Goal: Task Accomplishment & Management: Manage account settings

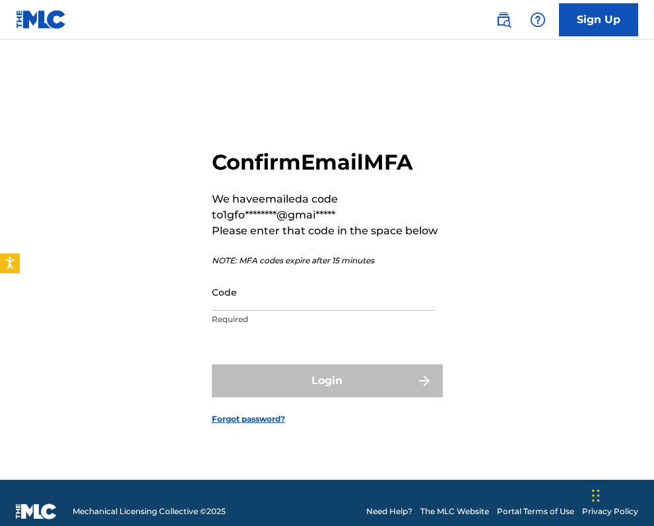
click at [276, 295] on input "Code" at bounding box center [323, 292] width 223 height 38
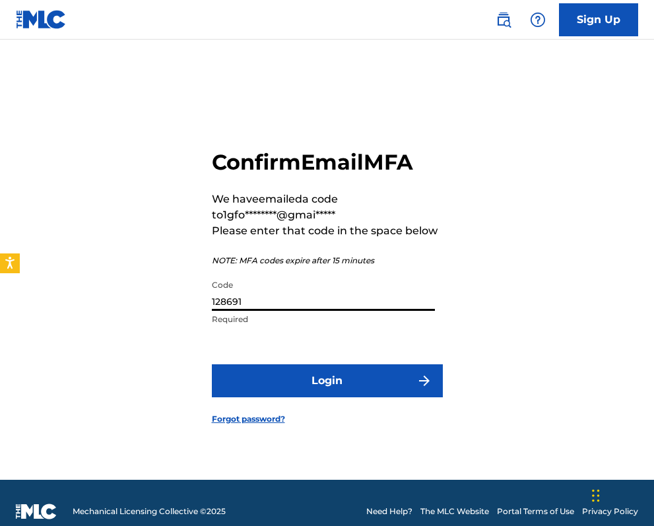
type input "128691"
click at [349, 376] on button "Login" at bounding box center [327, 380] width 231 height 33
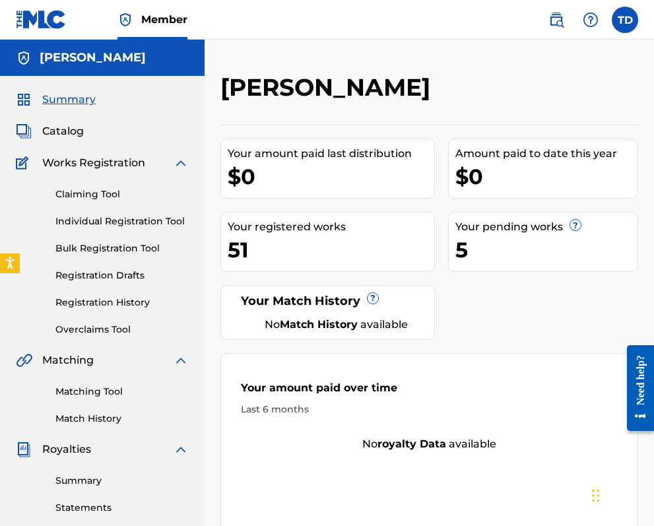
scroll to position [4, 0]
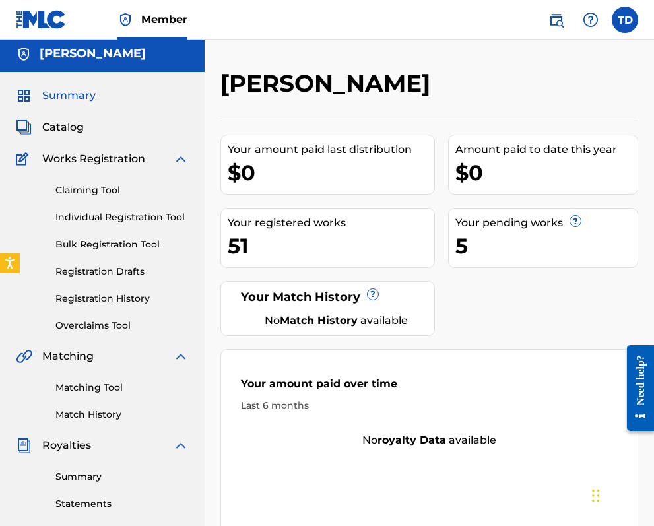
click at [69, 123] on span "Catalog" at bounding box center [63, 127] width 42 height 16
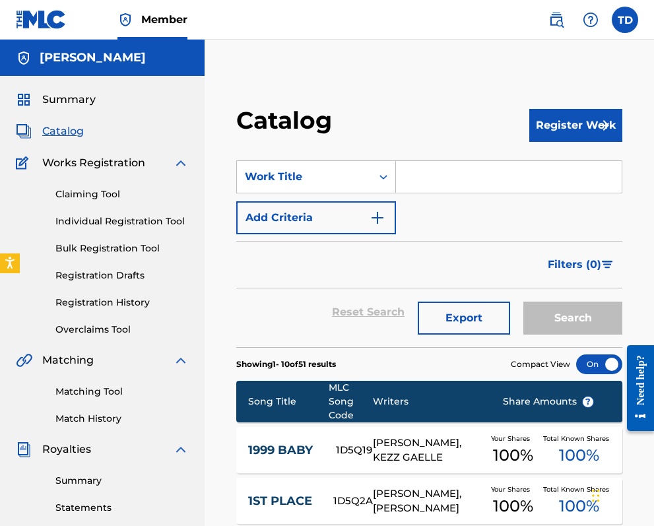
click at [102, 302] on link "Registration History" at bounding box center [121, 303] width 133 height 14
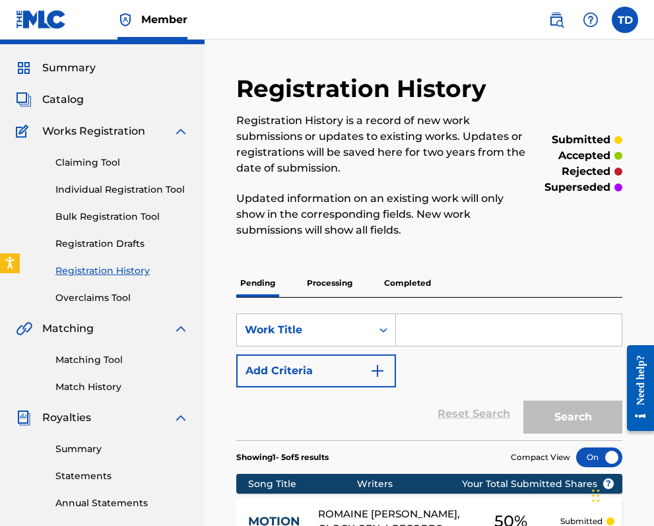
scroll to position [29, 0]
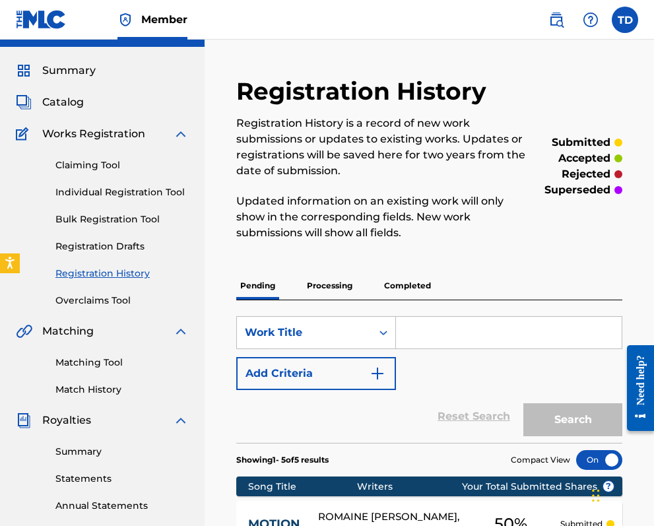
click at [329, 280] on p "Processing" at bounding box center [329, 286] width 53 height 28
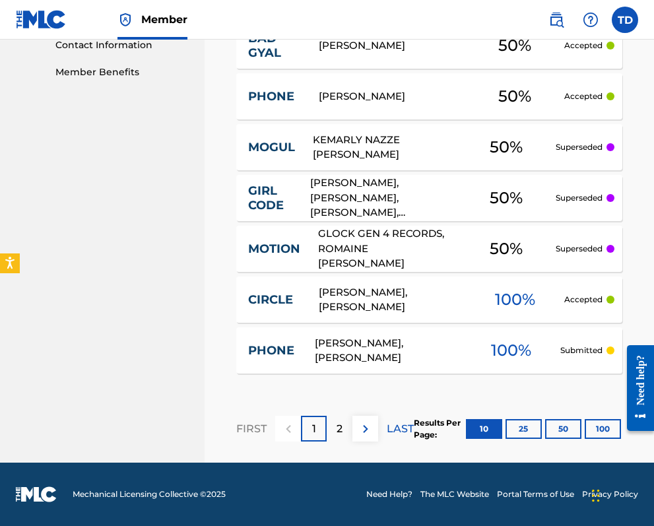
scroll to position [660, 0]
click at [342, 429] on p "2" at bounding box center [340, 429] width 6 height 16
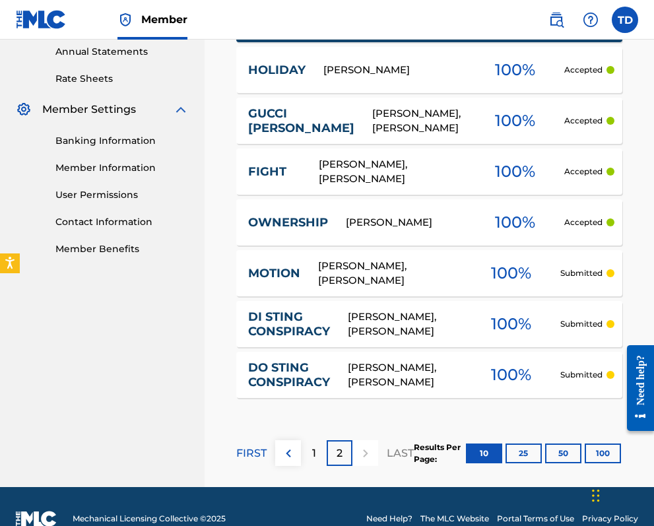
scroll to position [506, 0]
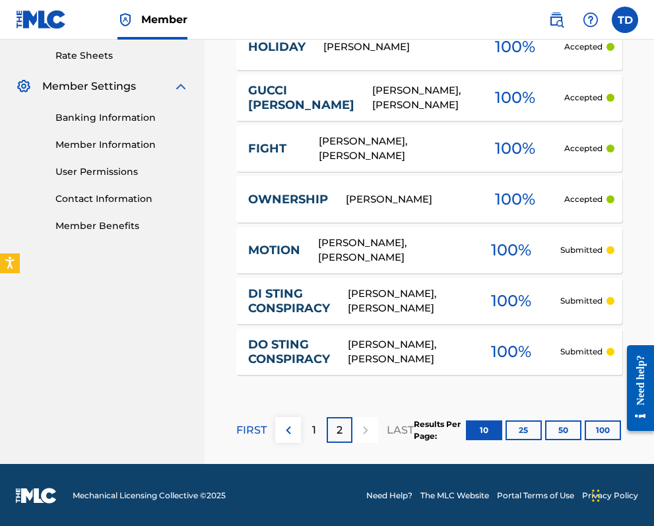
click at [313, 426] on p "1" at bounding box center [314, 430] width 4 height 16
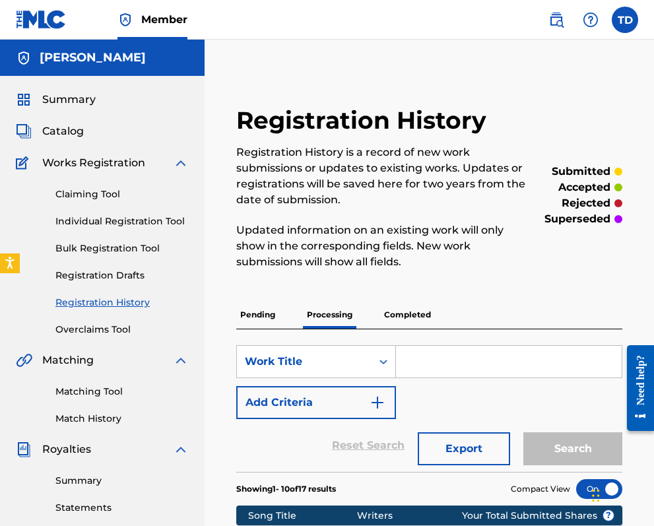
scroll to position [0, 0]
click at [405, 310] on p "Completed" at bounding box center [407, 315] width 55 height 28
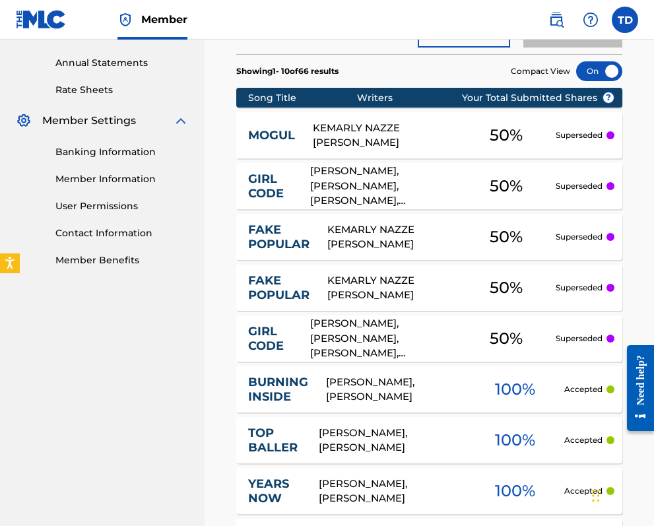
scroll to position [472, 0]
click at [285, 230] on link "FAKE POPULAR" at bounding box center [278, 237] width 61 height 30
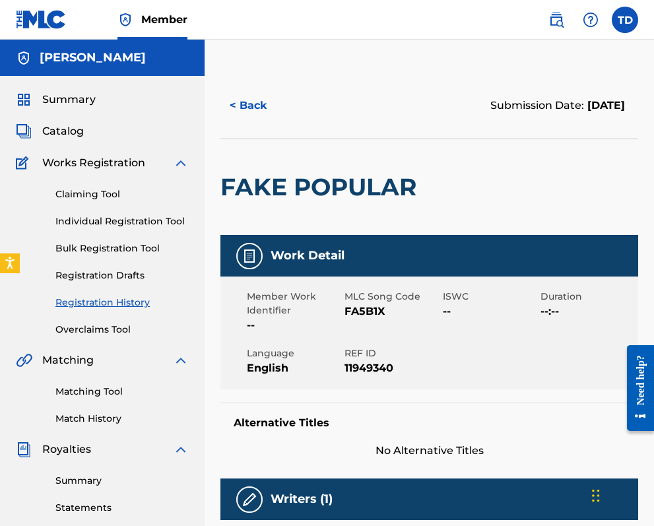
click at [251, 99] on button "< Back" at bounding box center [259, 105] width 79 height 33
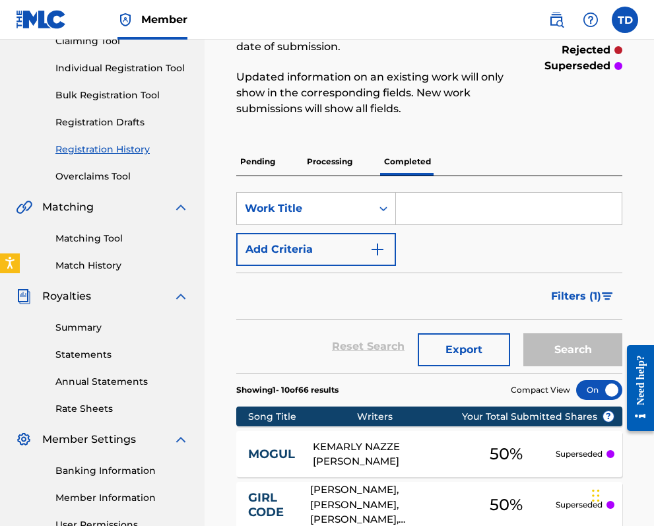
scroll to position [150, 0]
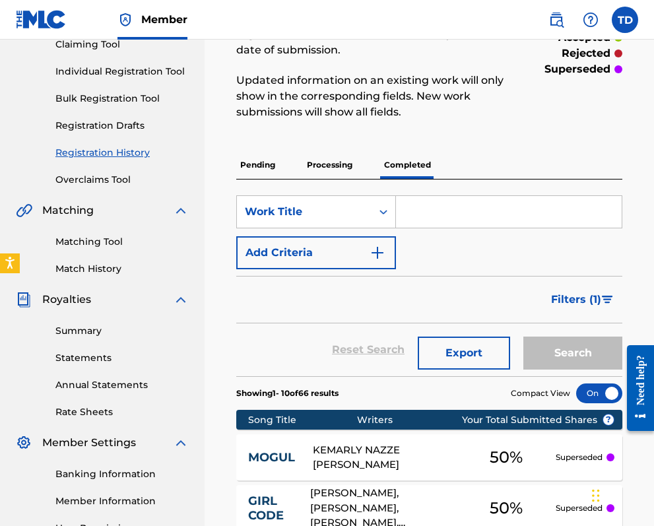
click at [105, 176] on link "Overclaims Tool" at bounding box center [121, 180] width 133 height 14
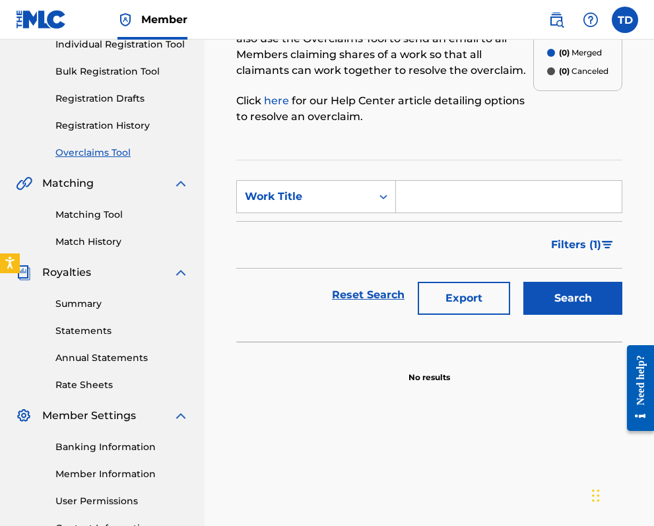
scroll to position [185, 0]
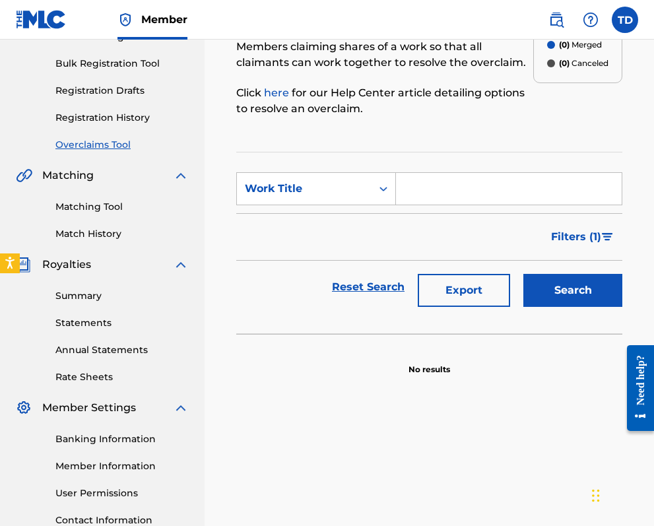
click at [577, 286] on button "Search" at bounding box center [572, 290] width 99 height 33
click at [466, 181] on input "Search Form" at bounding box center [509, 189] width 226 height 32
type input "fake popular"
click at [584, 303] on button "Search" at bounding box center [572, 290] width 99 height 33
click at [575, 287] on button "Search" at bounding box center [572, 290] width 99 height 33
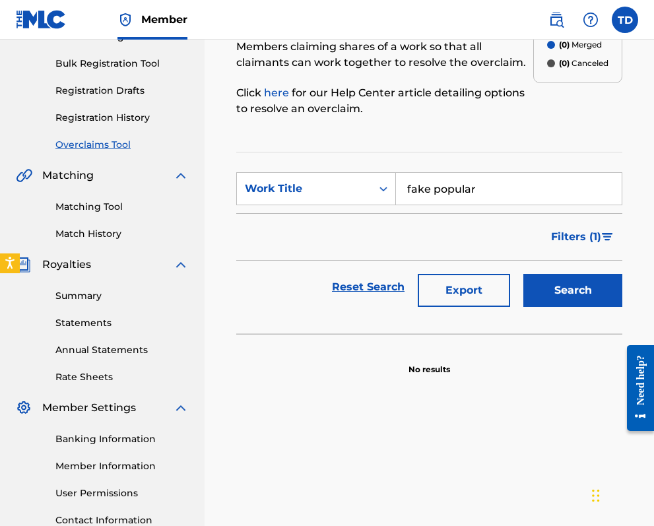
click at [601, 235] on button "Filters ( 1 )" at bounding box center [582, 236] width 79 height 33
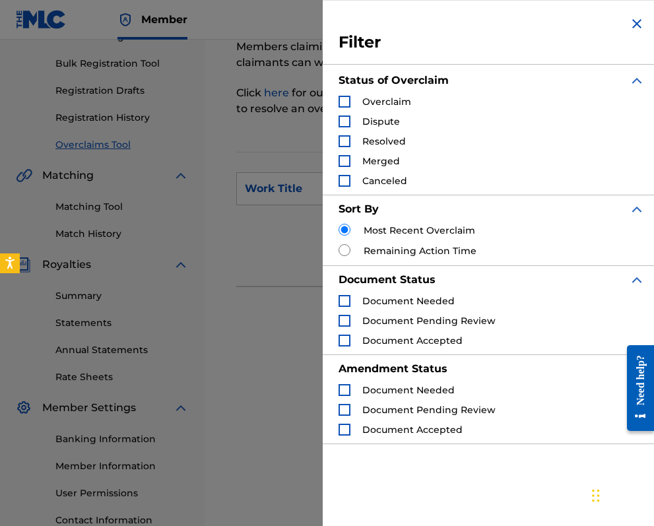
click at [345, 97] on div "Search Form" at bounding box center [345, 102] width 12 height 12
click at [343, 301] on div "Search Form" at bounding box center [345, 301] width 12 height 12
click at [341, 391] on div "Search Form" at bounding box center [345, 390] width 12 height 12
click at [284, 471] on div "Overclaims Tool The Overclaims Tool enables Members to see works they have regi…" at bounding box center [429, 262] width 418 height 682
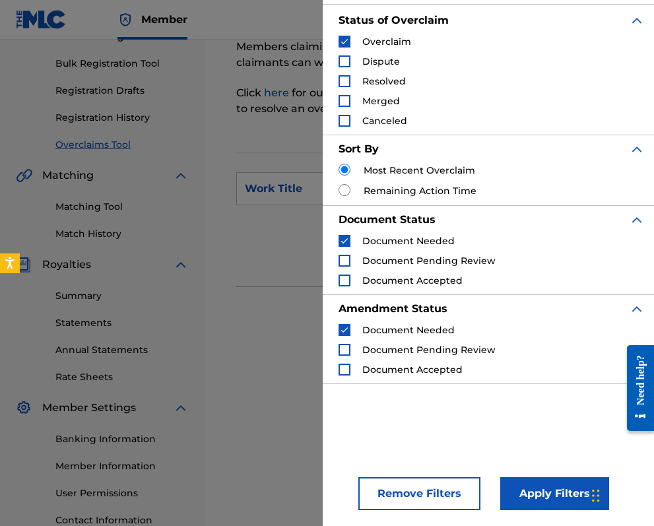
scroll to position [60, 0]
click at [561, 495] on button "Apply Filters" at bounding box center [554, 493] width 109 height 33
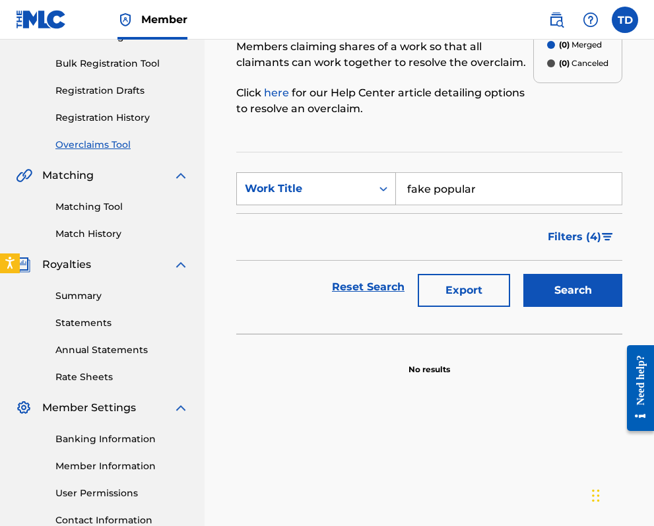
click at [382, 184] on icon "Search Form" at bounding box center [383, 188] width 13 height 13
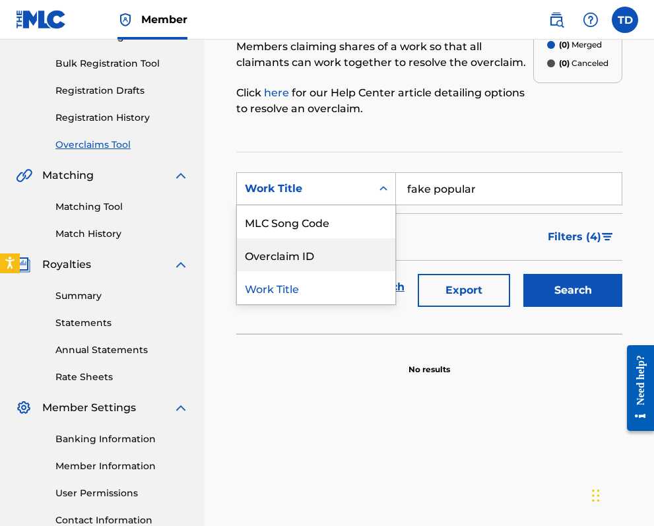
click at [300, 253] on div "Overclaim ID" at bounding box center [316, 254] width 158 height 33
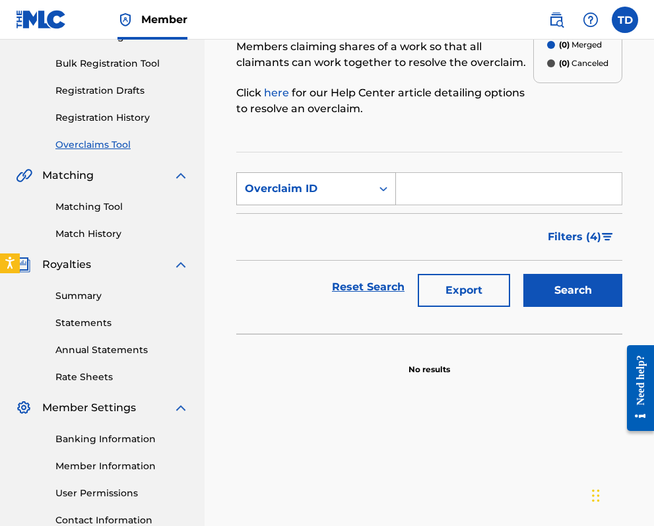
click at [336, 191] on div "Overclaim ID" at bounding box center [304, 189] width 119 height 16
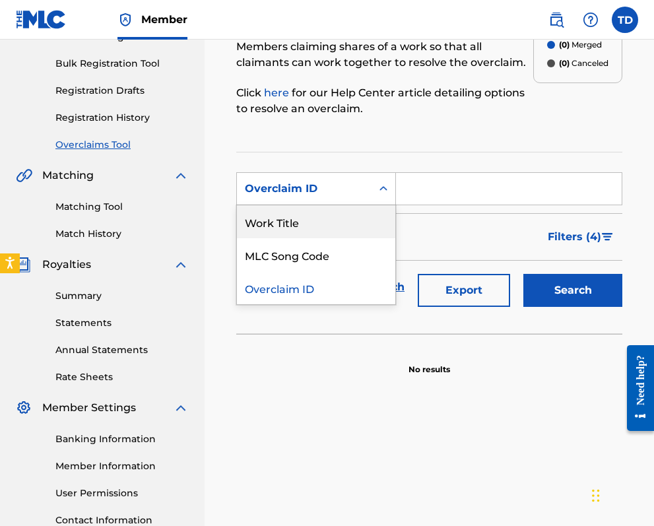
click at [306, 218] on div "Work Title" at bounding box center [316, 221] width 158 height 33
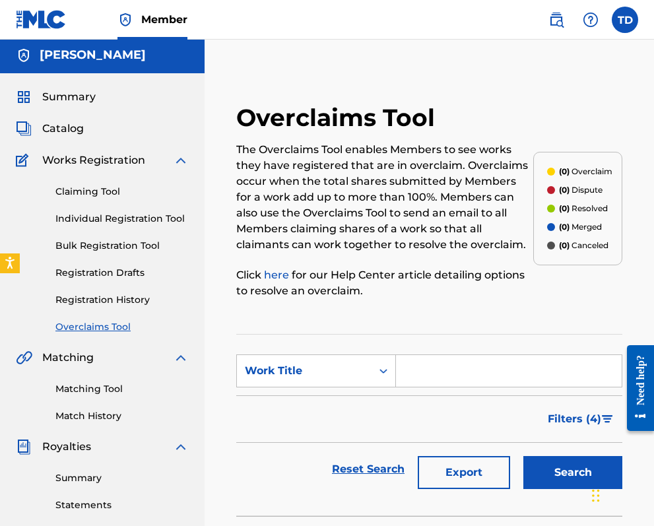
scroll to position [0, 0]
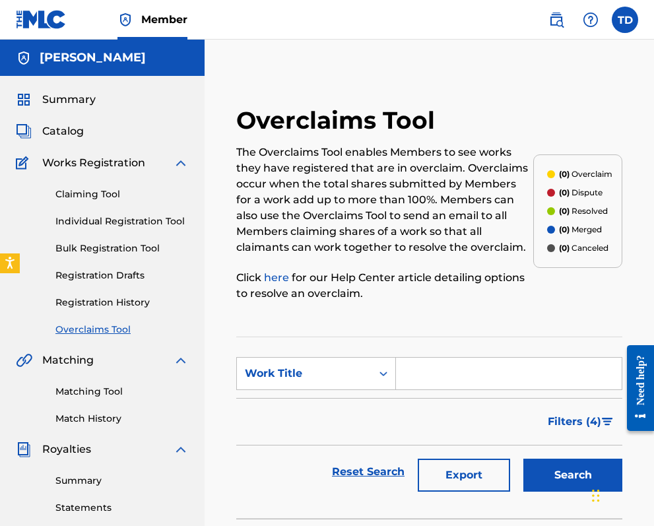
click at [110, 215] on link "Individual Registration Tool" at bounding box center [121, 221] width 133 height 14
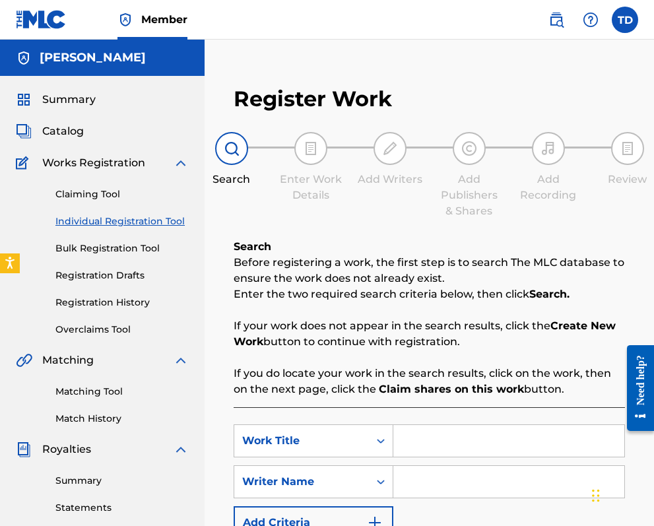
click at [71, 131] on span "Catalog" at bounding box center [63, 131] width 42 height 16
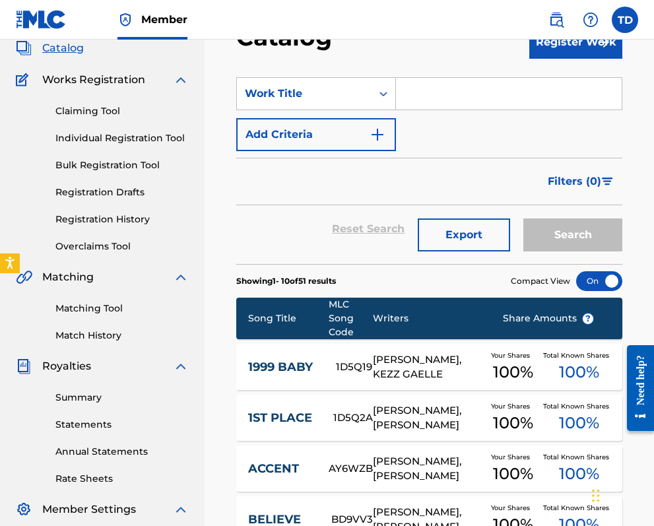
scroll to position [65, 0]
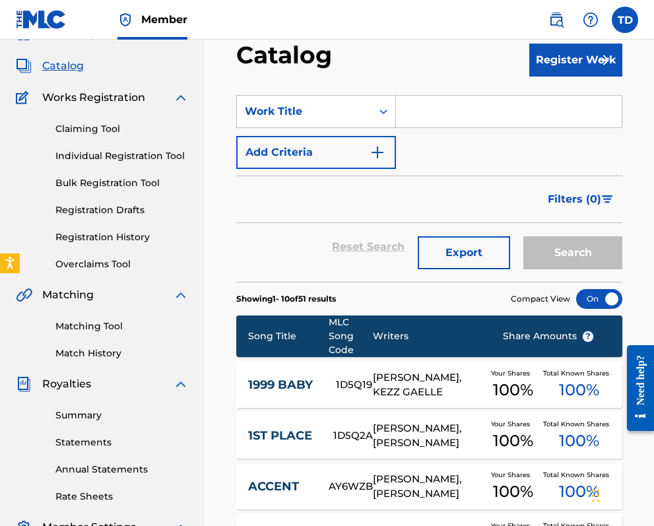
click at [102, 236] on link "Registration History" at bounding box center [121, 237] width 133 height 14
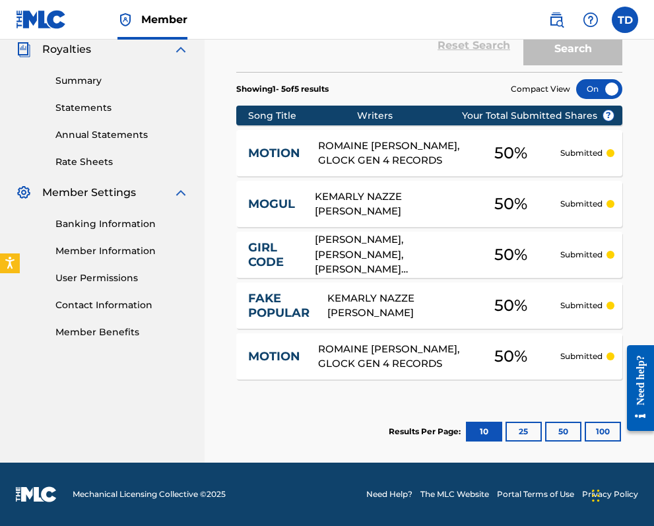
scroll to position [400, 0]
click at [575, 306] on p "Submitted" at bounding box center [581, 306] width 42 height 12
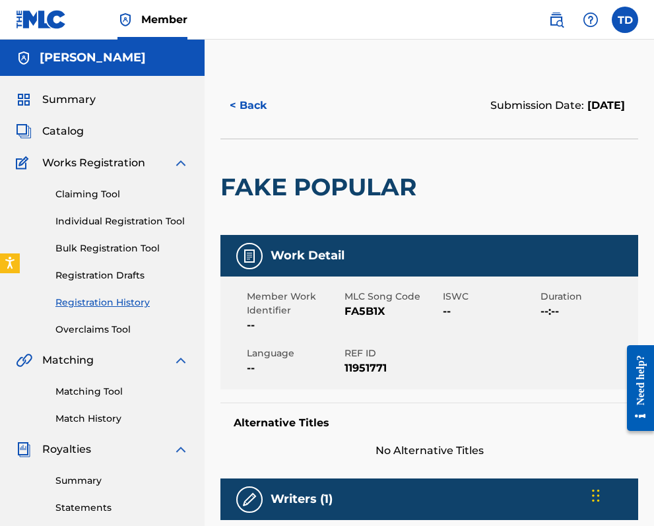
click at [232, 106] on button "< Back" at bounding box center [259, 105] width 79 height 33
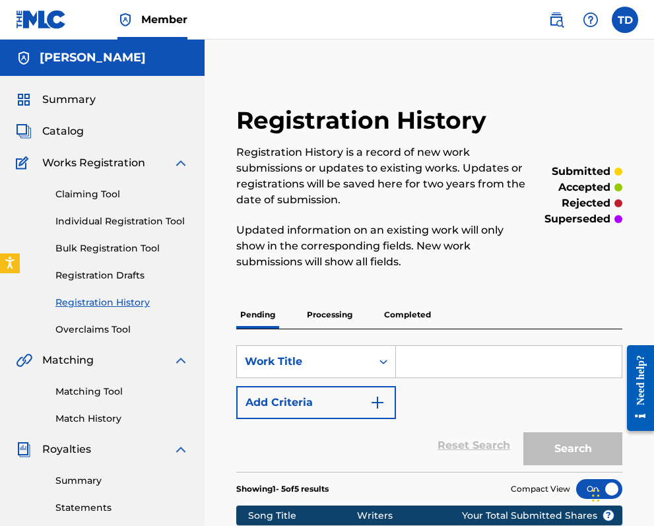
click at [414, 315] on p "Completed" at bounding box center [407, 315] width 55 height 28
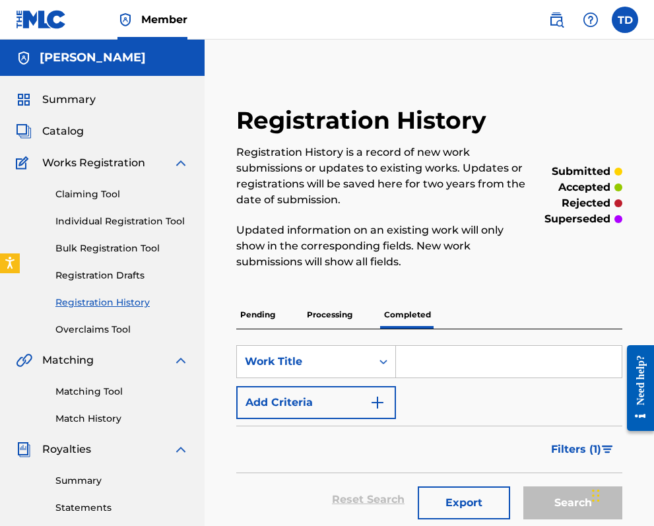
click at [256, 314] on p "Pending" at bounding box center [257, 315] width 43 height 28
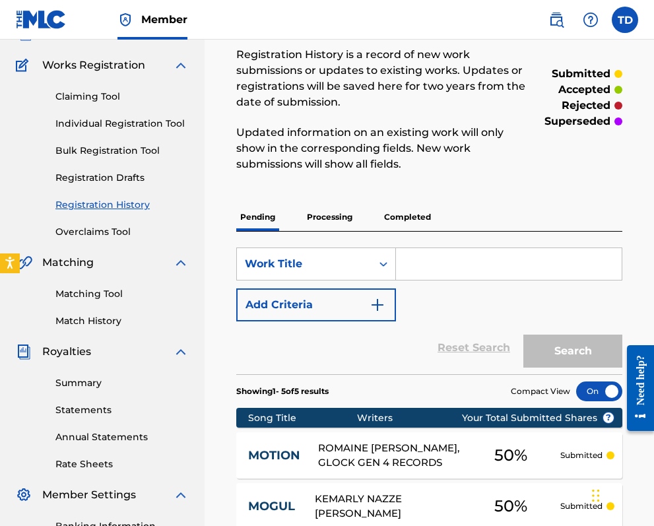
scroll to position [100, 0]
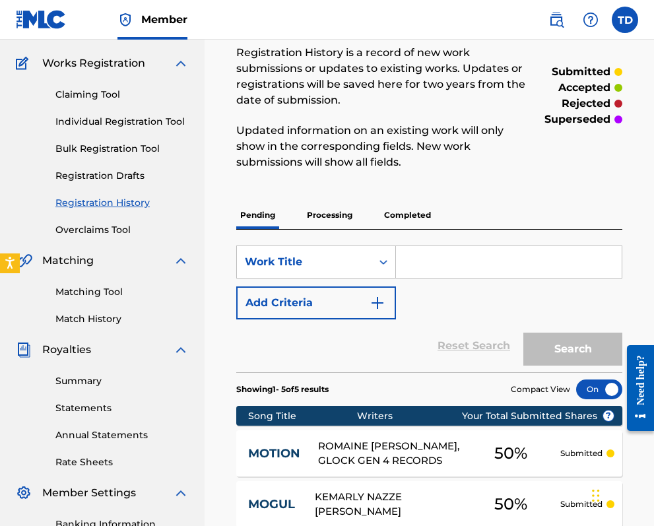
click at [341, 214] on p "Processing" at bounding box center [329, 215] width 53 height 28
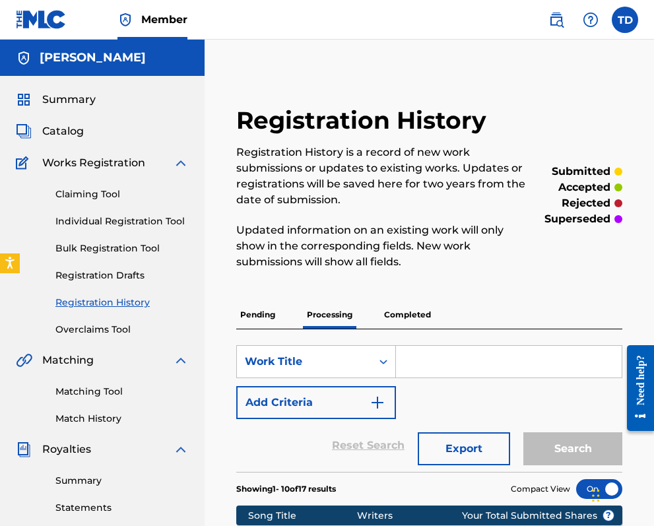
click at [73, 127] on span "Catalog" at bounding box center [63, 131] width 42 height 16
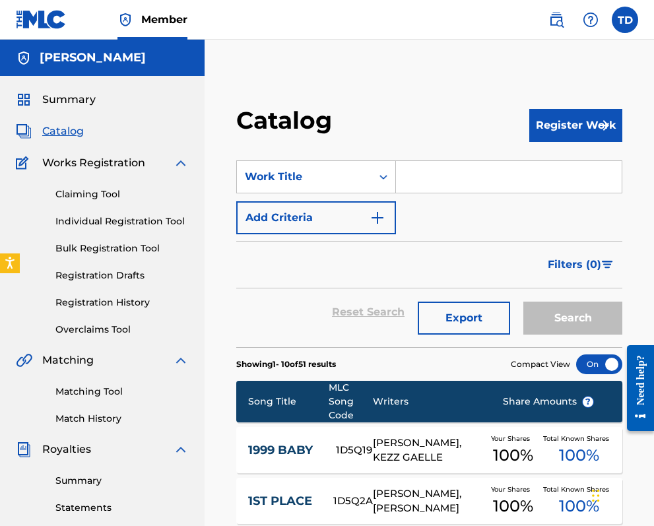
scroll to position [1, 0]
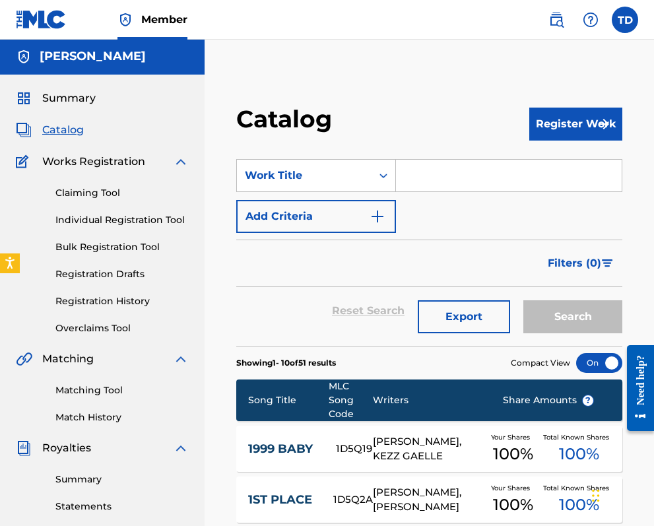
click at [113, 214] on link "Individual Registration Tool" at bounding box center [121, 220] width 133 height 14
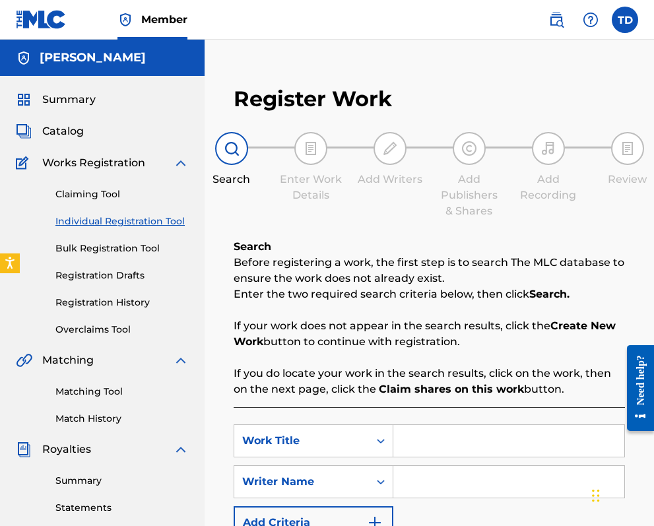
drag, startPoint x: 385, startPoint y: 406, endPoint x: 401, endPoint y: 428, distance: 27.3
click at [401, 428] on div "Search Before registering a work, the first step is to search The MLC database …" at bounding box center [429, 431] width 391 height 385
click at [424, 437] on input "Search Form" at bounding box center [508, 441] width 231 height 32
type input "fever"
click at [428, 476] on input "Search Form" at bounding box center [508, 482] width 231 height 32
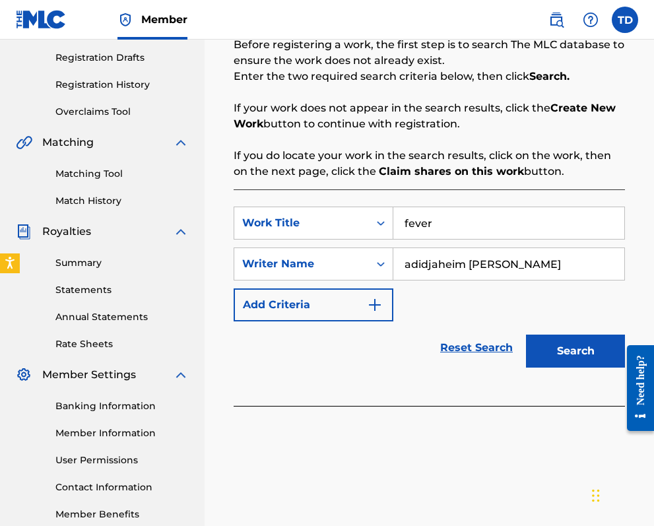
scroll to position [219, 0]
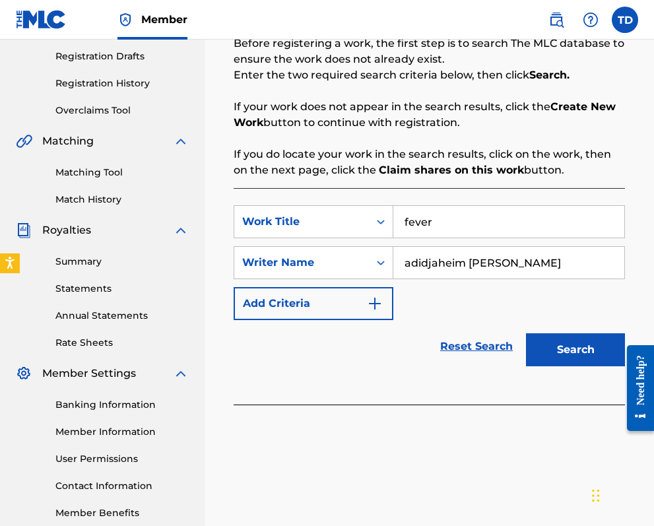
click at [573, 349] on button "Search" at bounding box center [575, 349] width 99 height 33
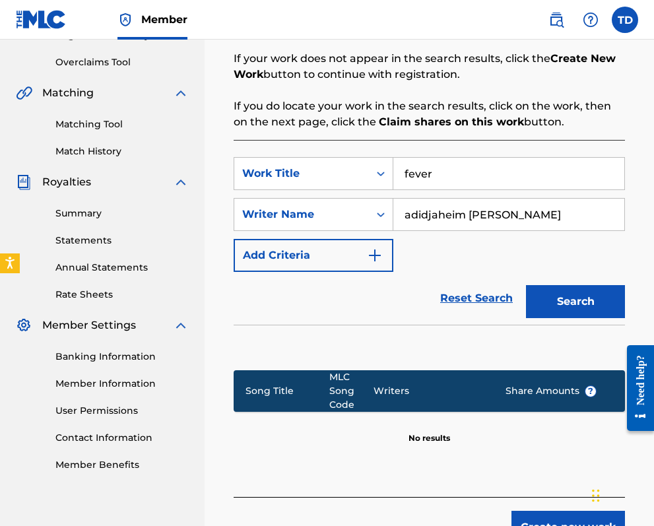
scroll to position [266, 0]
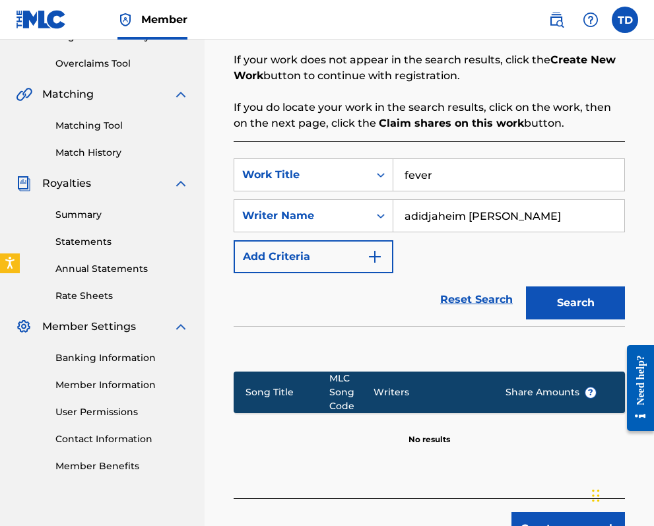
click at [552, 216] on input "adidjaheim [PERSON_NAME]" at bounding box center [508, 216] width 231 height 32
type input "a"
type input "[MEDICAL_DATA][PERSON_NAME]"
click at [594, 302] on button "Search" at bounding box center [575, 302] width 99 height 33
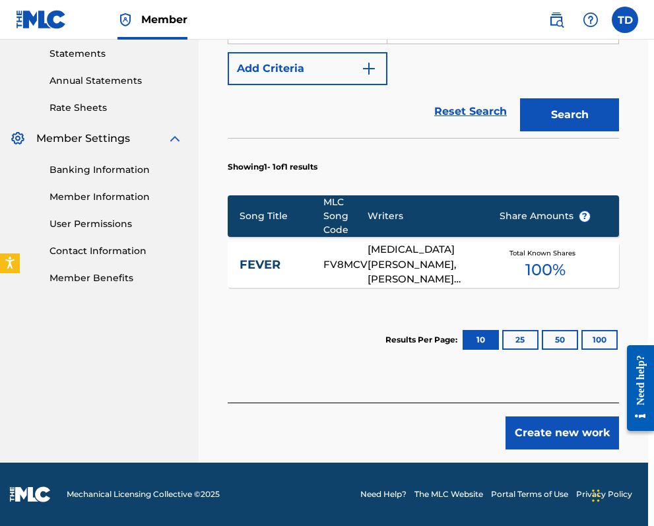
scroll to position [454, 6]
click at [548, 265] on span "100 %" at bounding box center [545, 270] width 40 height 24
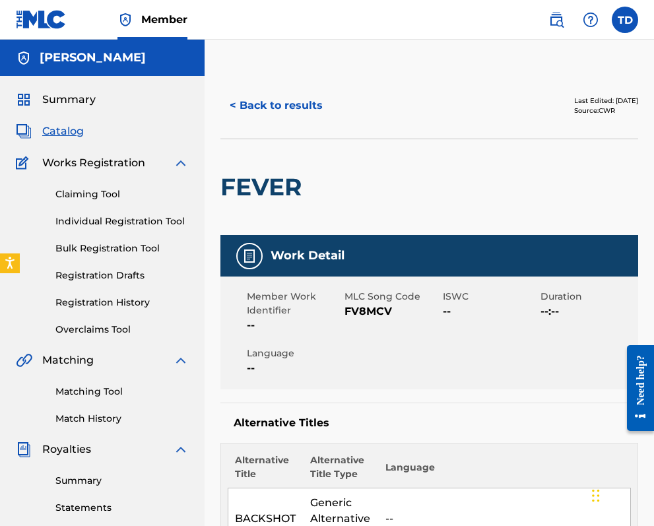
click at [242, 102] on button "< Back to results" at bounding box center [276, 105] width 112 height 33
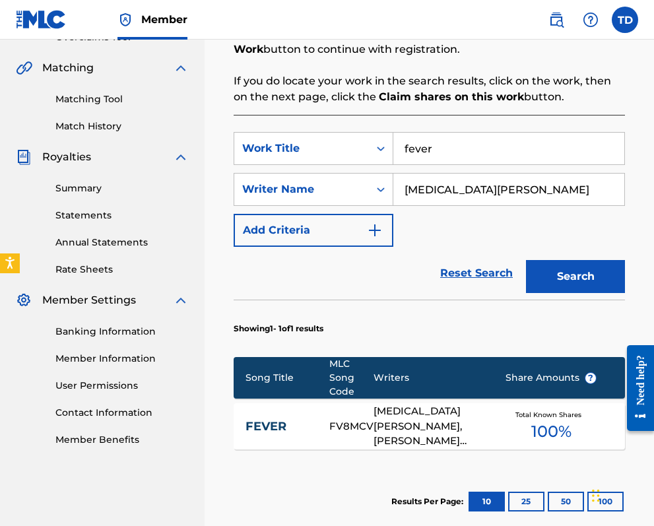
click at [481, 150] on input "fever" at bounding box center [508, 149] width 231 height 32
type input "f"
type input "clarks"
click at [502, 183] on input "[MEDICAL_DATA][PERSON_NAME]" at bounding box center [508, 190] width 231 height 32
type input "l"
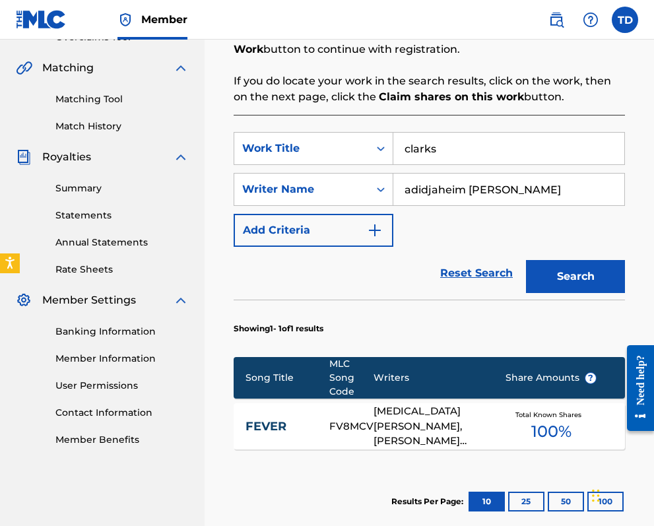
click at [590, 283] on button "Search" at bounding box center [575, 276] width 99 height 33
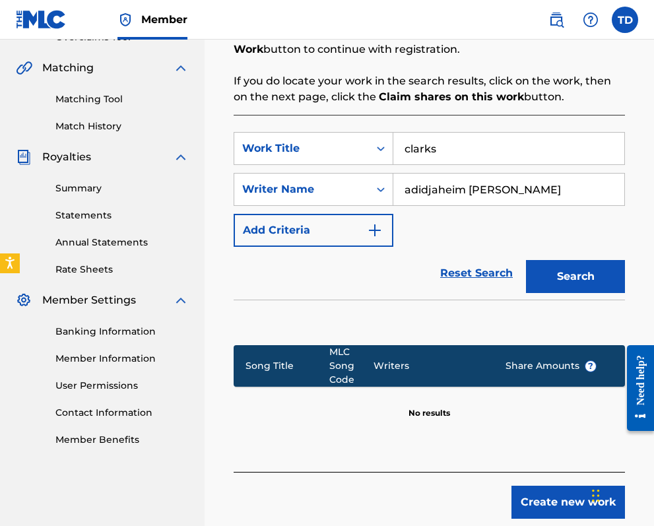
click at [590, 283] on button "Search" at bounding box center [575, 276] width 99 height 33
click at [517, 188] on input "adidjaheim [PERSON_NAME]" at bounding box center [508, 190] width 231 height 32
type input "a"
click at [572, 281] on button "Search" at bounding box center [575, 276] width 99 height 33
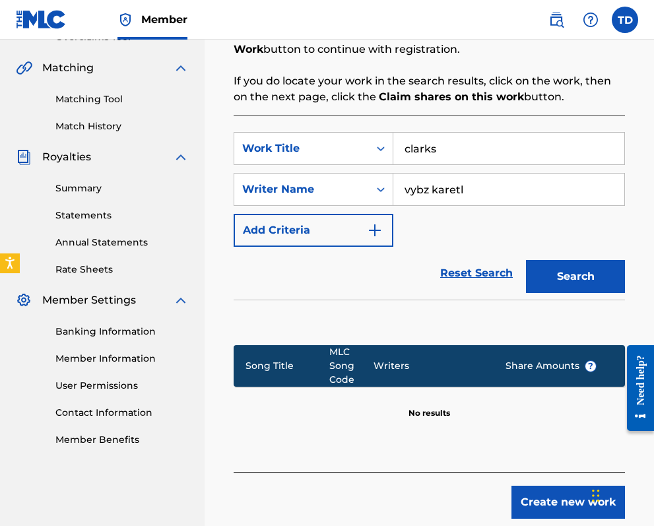
click at [504, 186] on input "vybz karetl" at bounding box center [508, 190] width 231 height 32
click at [570, 270] on button "Search" at bounding box center [575, 276] width 99 height 33
click at [492, 187] on input "[PERSON_NAME]" at bounding box center [508, 190] width 231 height 32
type input "v"
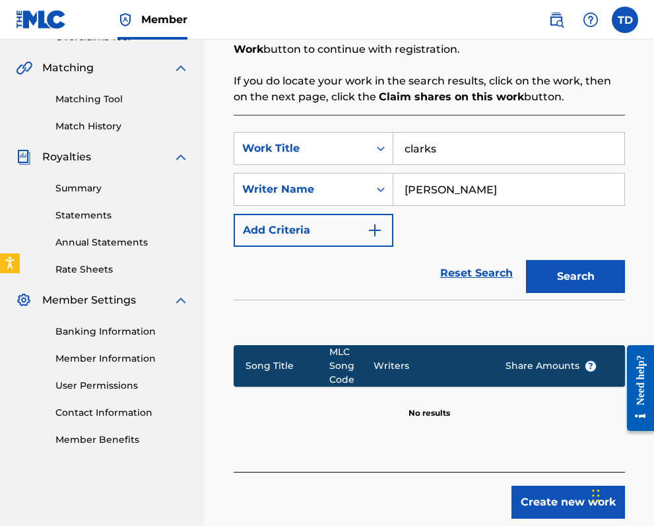
click at [589, 276] on button "Search" at bounding box center [575, 276] width 99 height 33
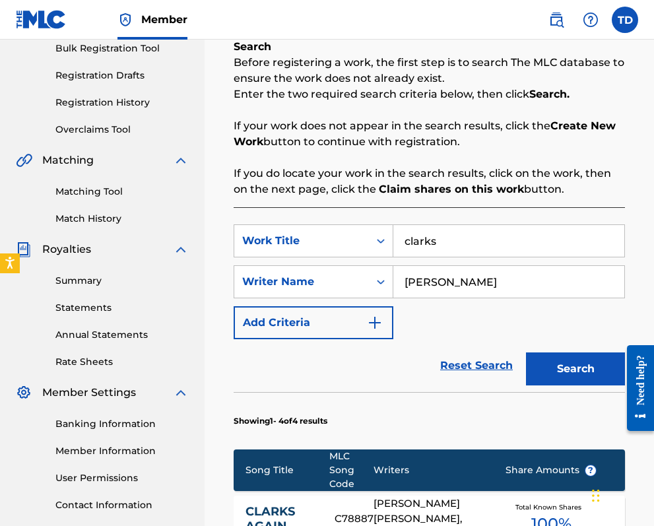
scroll to position [162, 0]
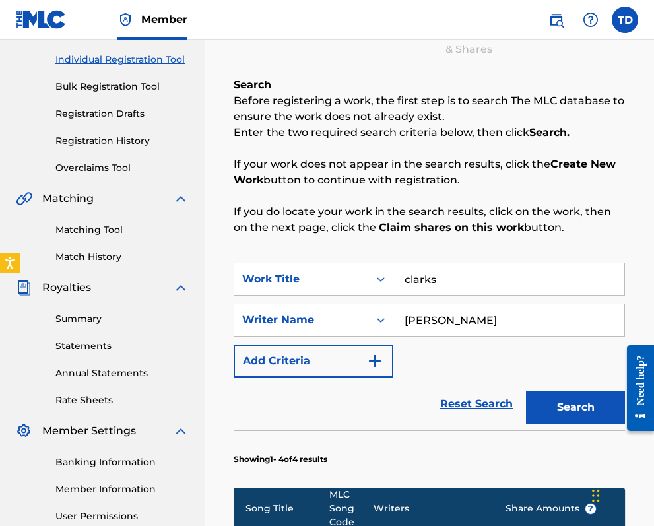
click at [399, 320] on input "[PERSON_NAME]" at bounding box center [508, 320] width 231 height 32
type input "[PERSON_NAME]"
click at [556, 406] on button "Search" at bounding box center [575, 407] width 99 height 33
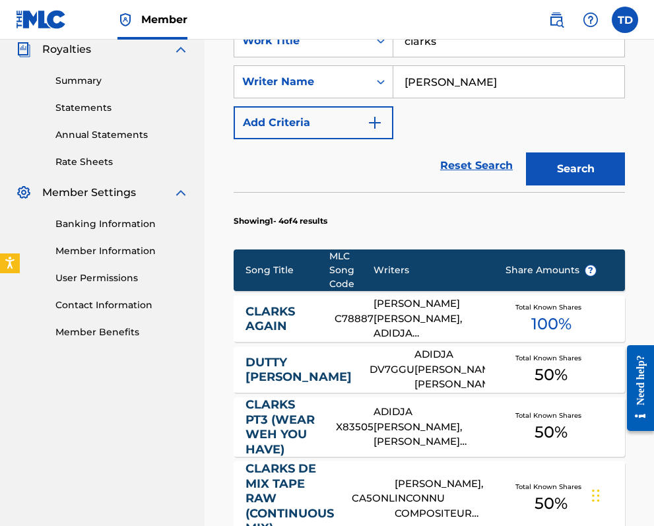
scroll to position [401, 0]
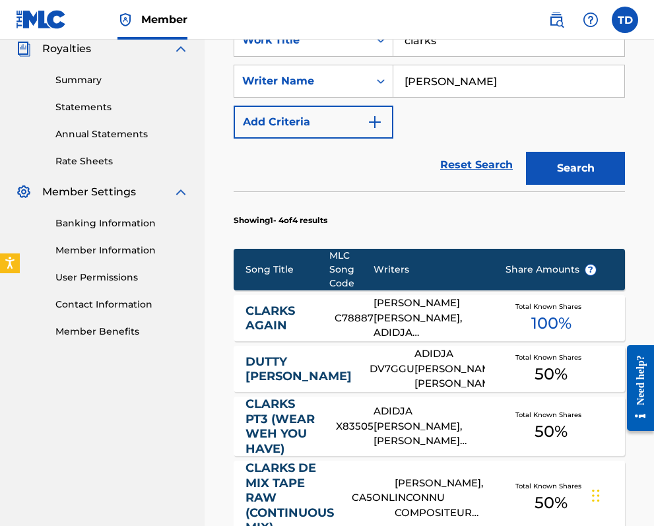
click at [440, 314] on div "[PERSON_NAME] [PERSON_NAME], ADIDJA [PERSON_NAME]" at bounding box center [430, 318] width 112 height 45
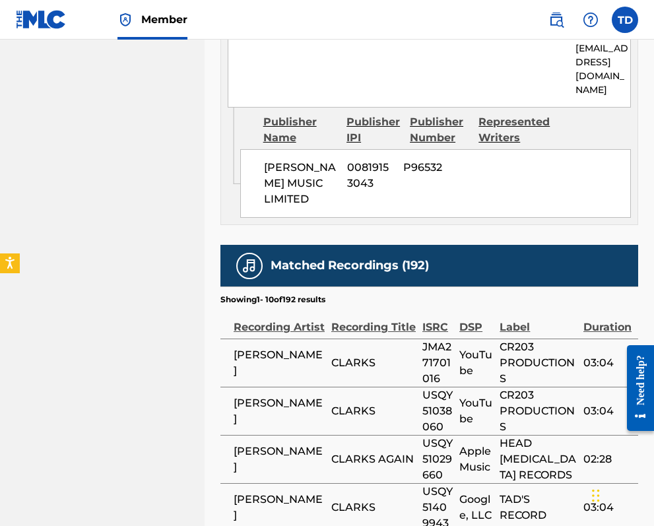
scroll to position [923, 0]
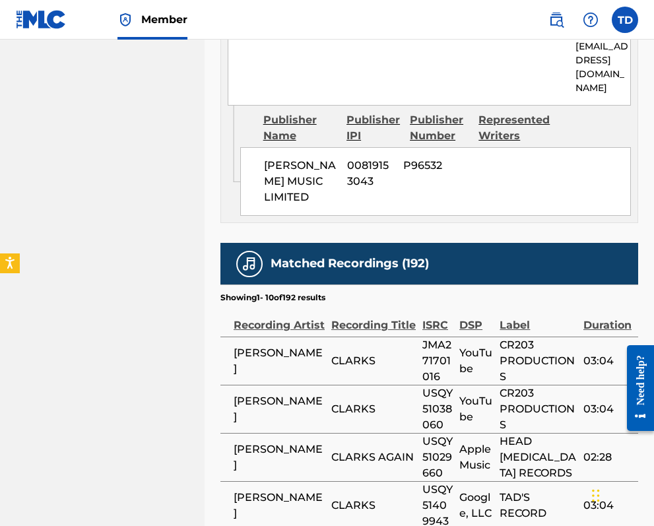
click at [349, 353] on span "CLARKS" at bounding box center [373, 361] width 84 height 16
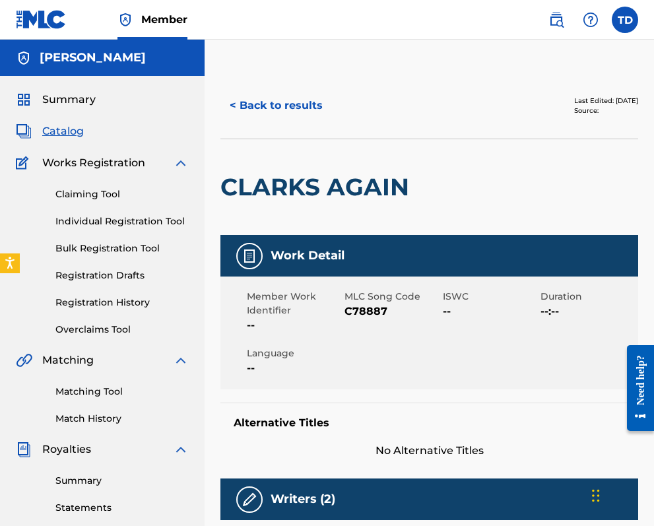
scroll to position [0, 0]
click at [238, 101] on button "< Back to results" at bounding box center [276, 105] width 112 height 33
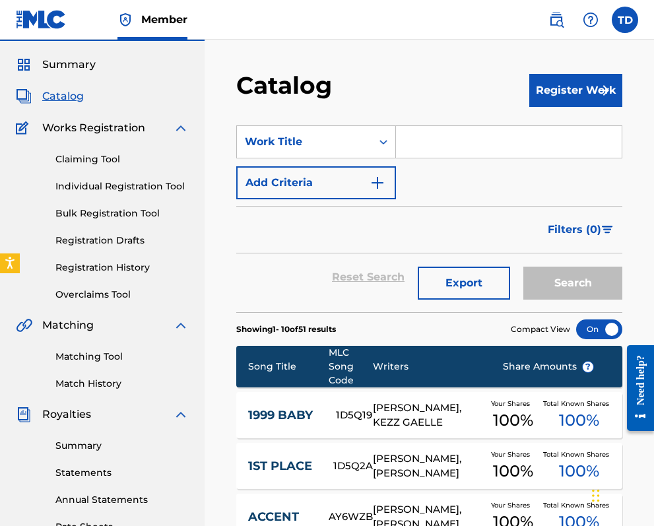
scroll to position [32, 0]
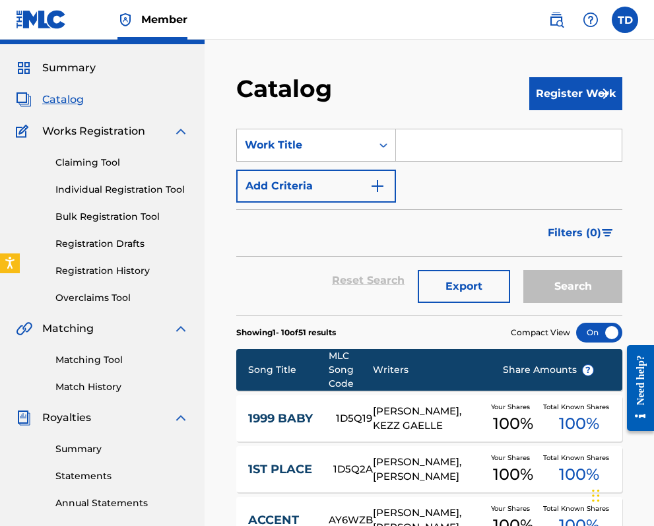
click at [110, 268] on link "Registration History" at bounding box center [121, 271] width 133 height 14
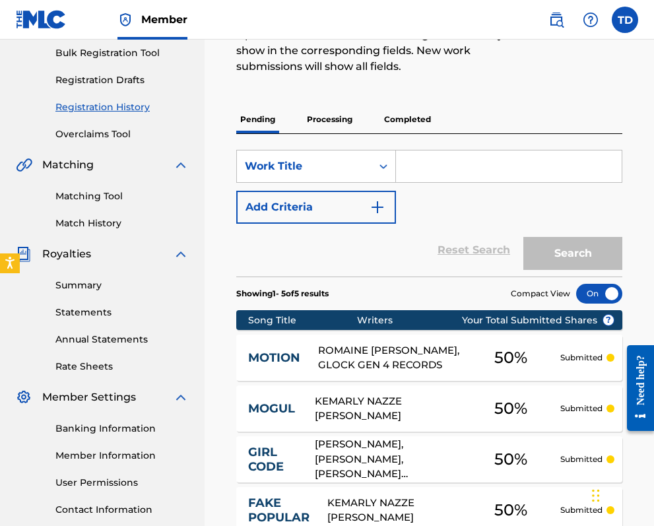
scroll to position [188, 0]
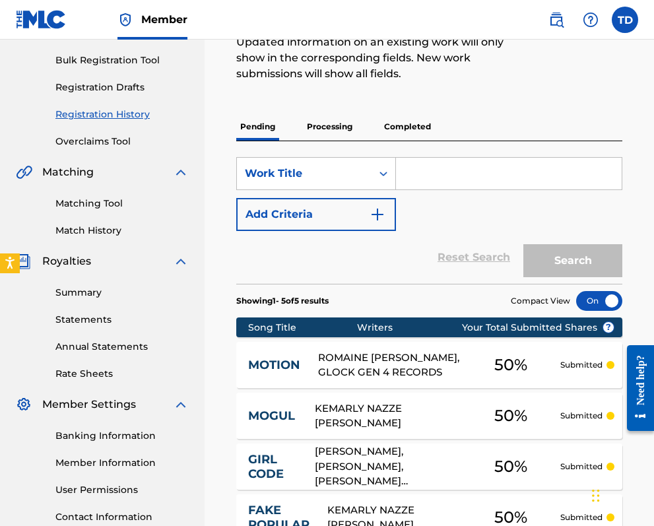
click at [415, 121] on p "Completed" at bounding box center [407, 127] width 55 height 28
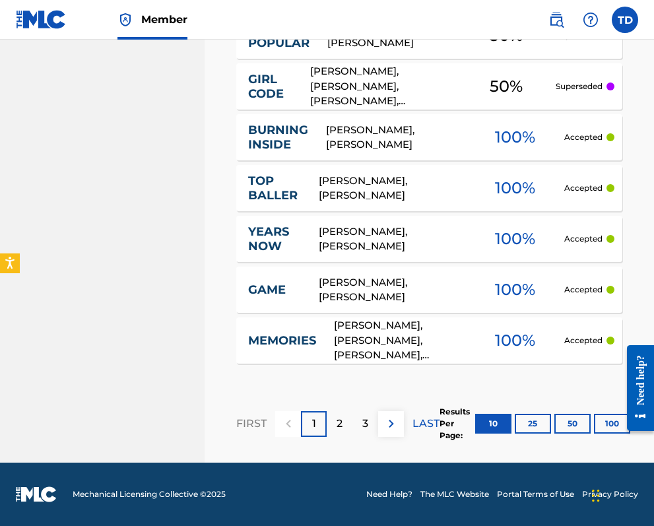
click at [341, 424] on p "2" at bounding box center [340, 424] width 6 height 16
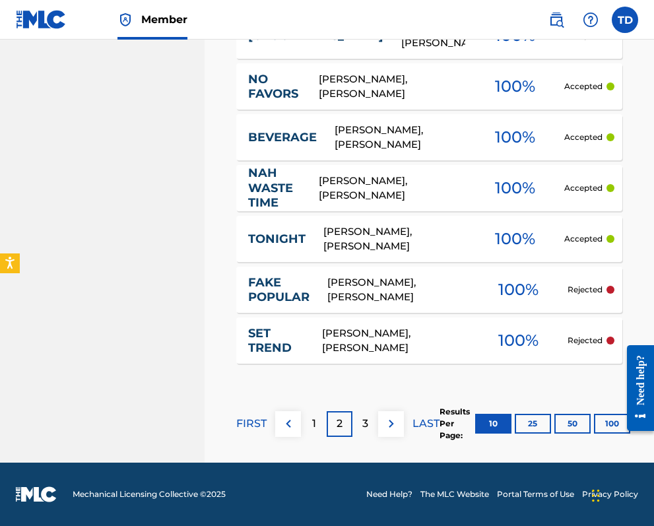
click at [364, 424] on p "3" at bounding box center [365, 424] width 6 height 16
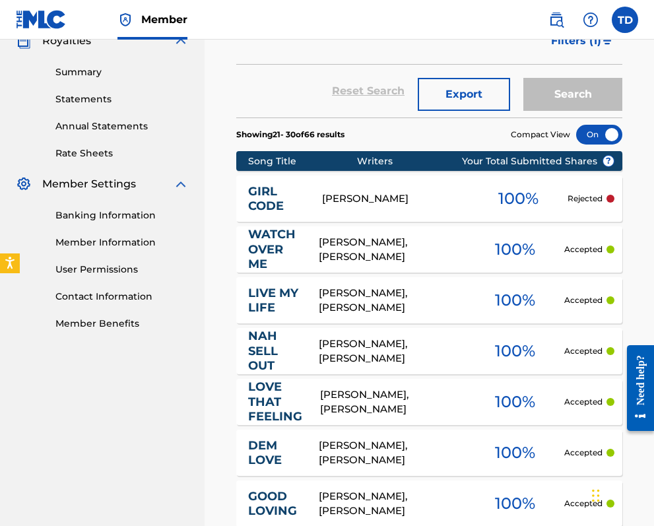
scroll to position [407, 0]
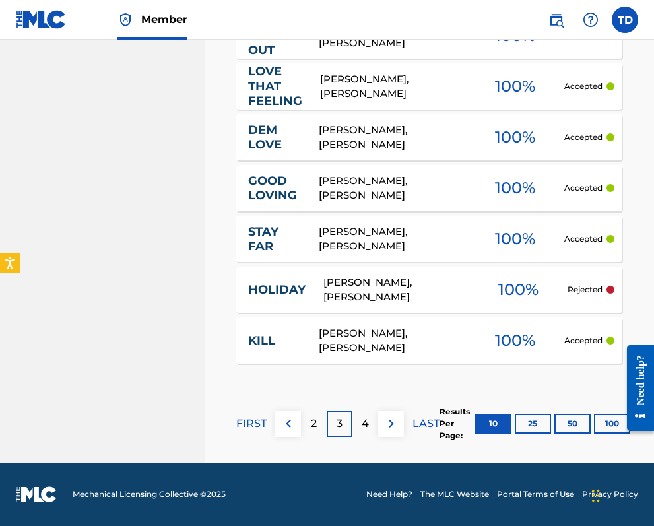
click at [364, 422] on p "4" at bounding box center [365, 424] width 7 height 16
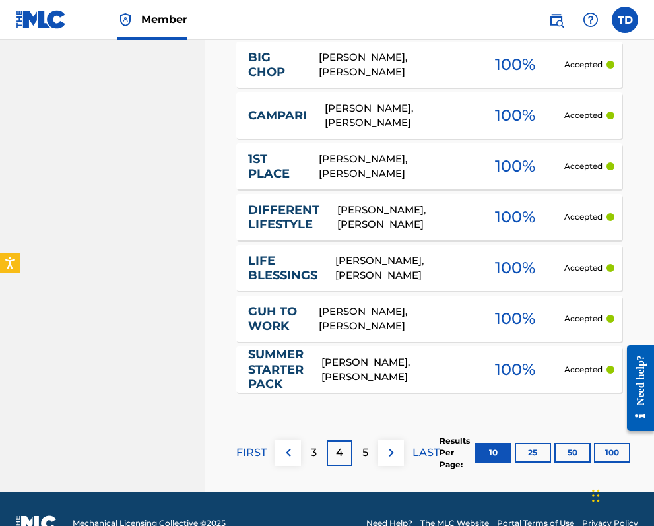
scroll to position [696, 0]
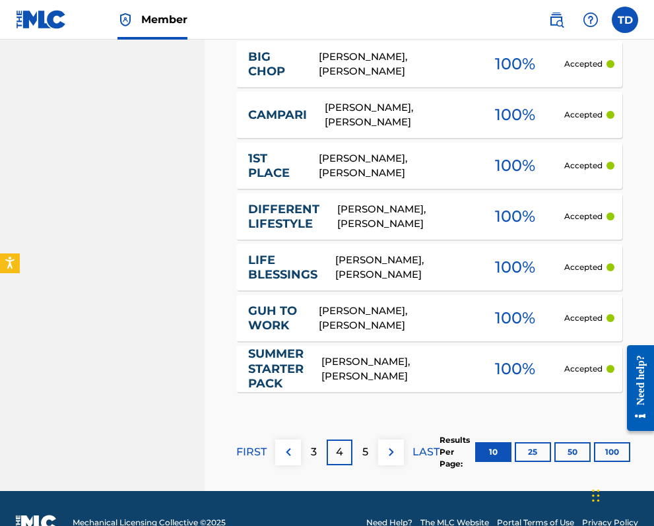
click at [368, 447] on p "5" at bounding box center [365, 452] width 6 height 16
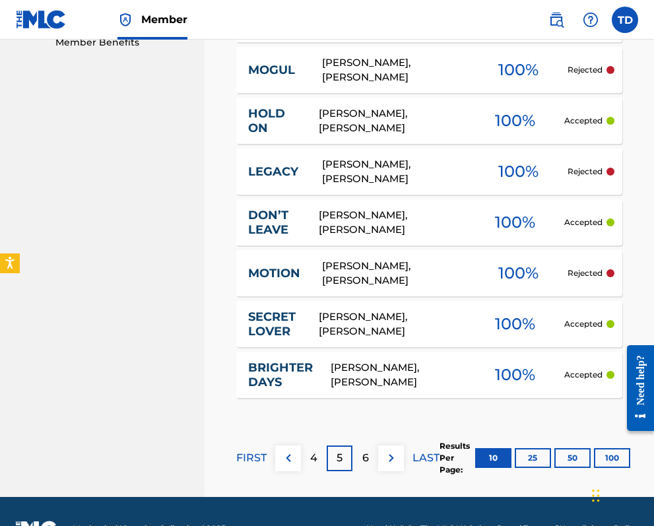
scroll to position [696, 0]
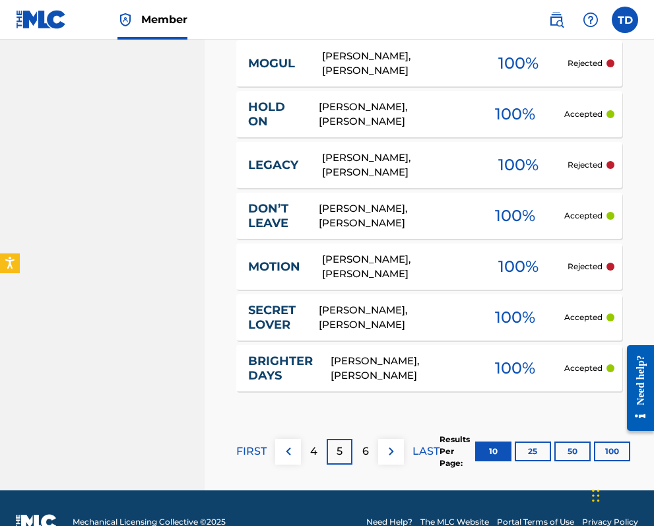
click at [366, 453] on p "6" at bounding box center [365, 451] width 7 height 16
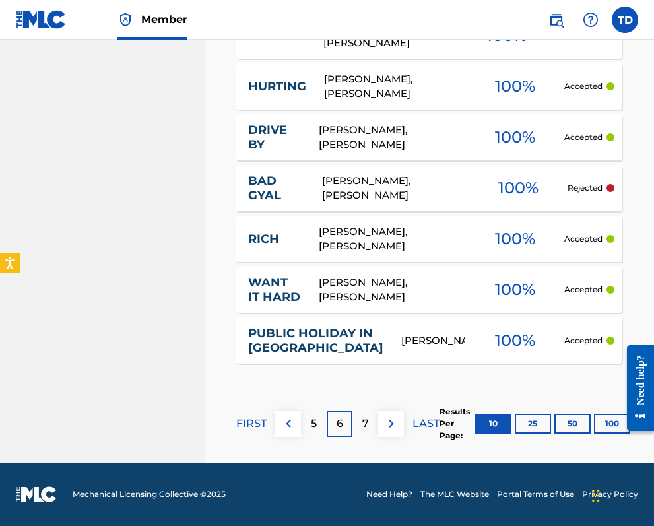
scroll to position [750, 0]
click at [366, 426] on p "7" at bounding box center [365, 424] width 7 height 16
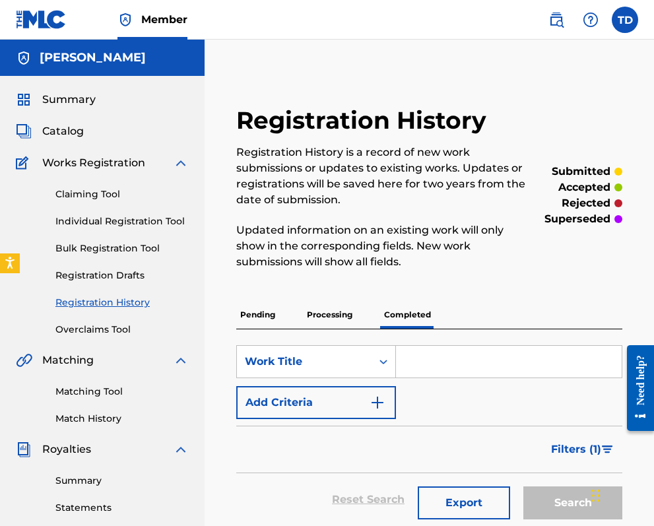
scroll to position [0, 0]
click at [334, 312] on p "Processing" at bounding box center [329, 315] width 53 height 28
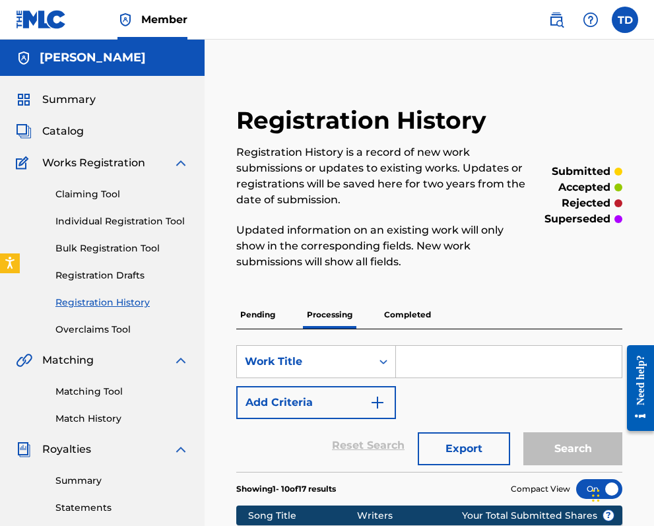
click at [626, 20] on label at bounding box center [625, 20] width 26 height 26
click at [625, 20] on input "TD [PERSON_NAME] [EMAIL_ADDRESS][DOMAIN_NAME] Notification Preferences Profile …" at bounding box center [625, 20] width 0 height 0
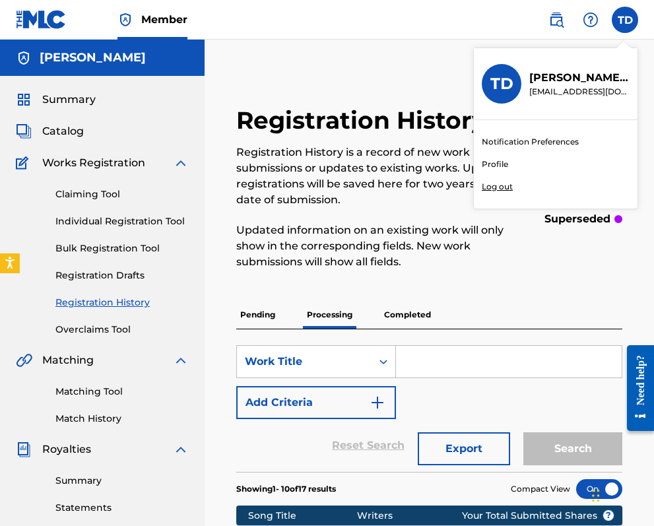
click at [497, 188] on p "Log out" at bounding box center [497, 187] width 31 height 12
click at [625, 20] on input "TD [PERSON_NAME] [EMAIL_ADDRESS][DOMAIN_NAME] Notification Preferences Profile …" at bounding box center [625, 20] width 0 height 0
